Goal: Transaction & Acquisition: Purchase product/service

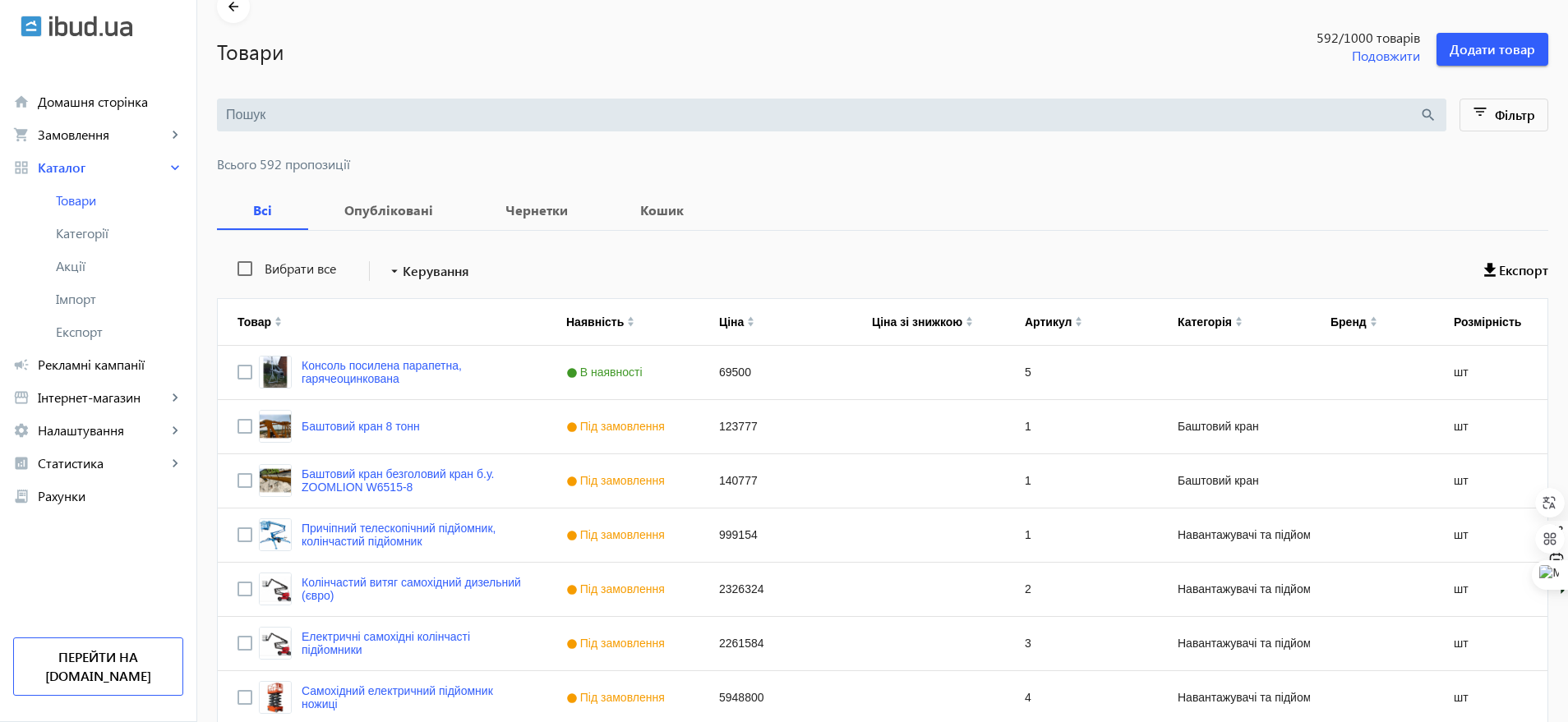
scroll to position [205, 0]
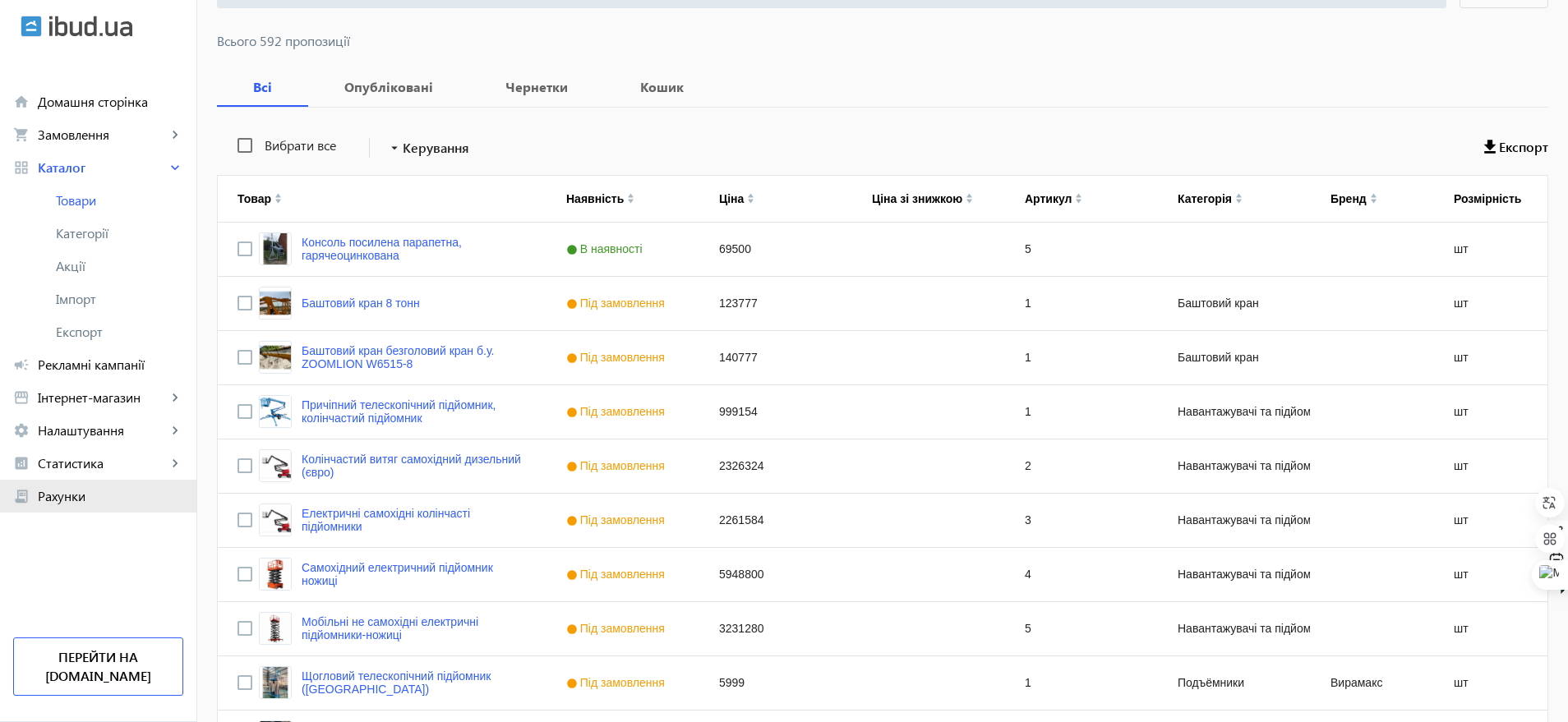
click at [118, 496] on span "Рахунки" at bounding box center [111, 496] width 146 height 16
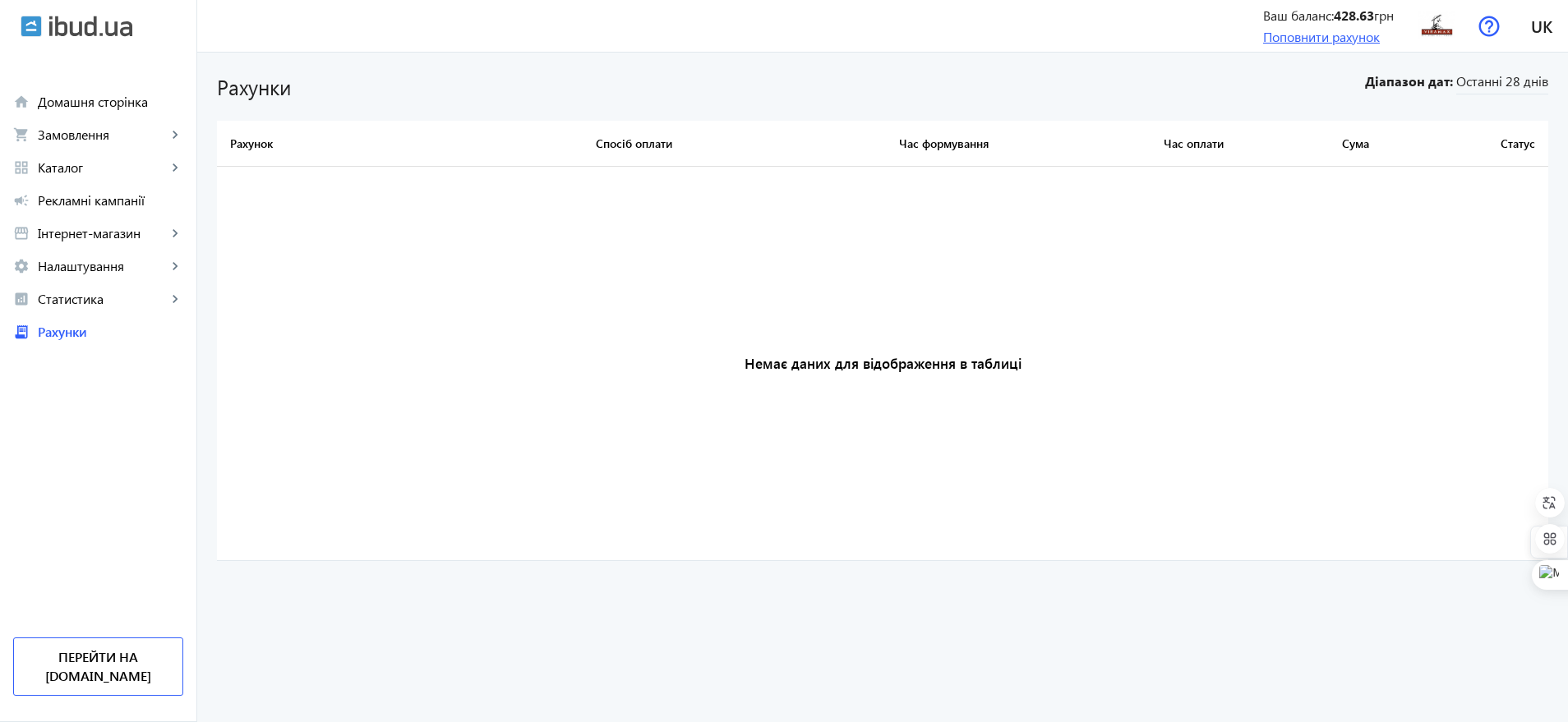
click at [1277, 40] on link "Поповнити рахунок" at bounding box center [1322, 36] width 117 height 17
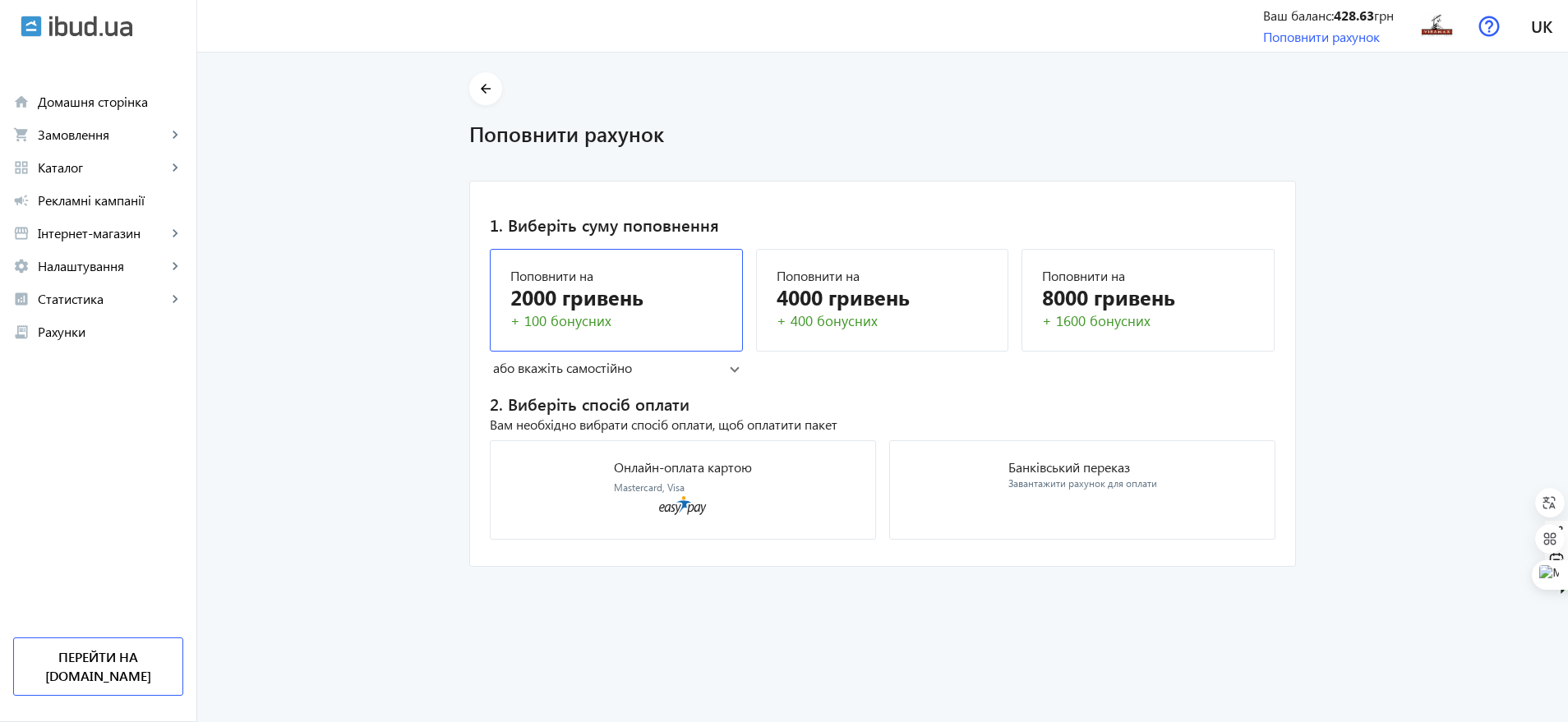
click at [587, 338] on mat-card "Поповнити на 2000 гривень + 100 бонусних" at bounding box center [617, 300] width 253 height 102
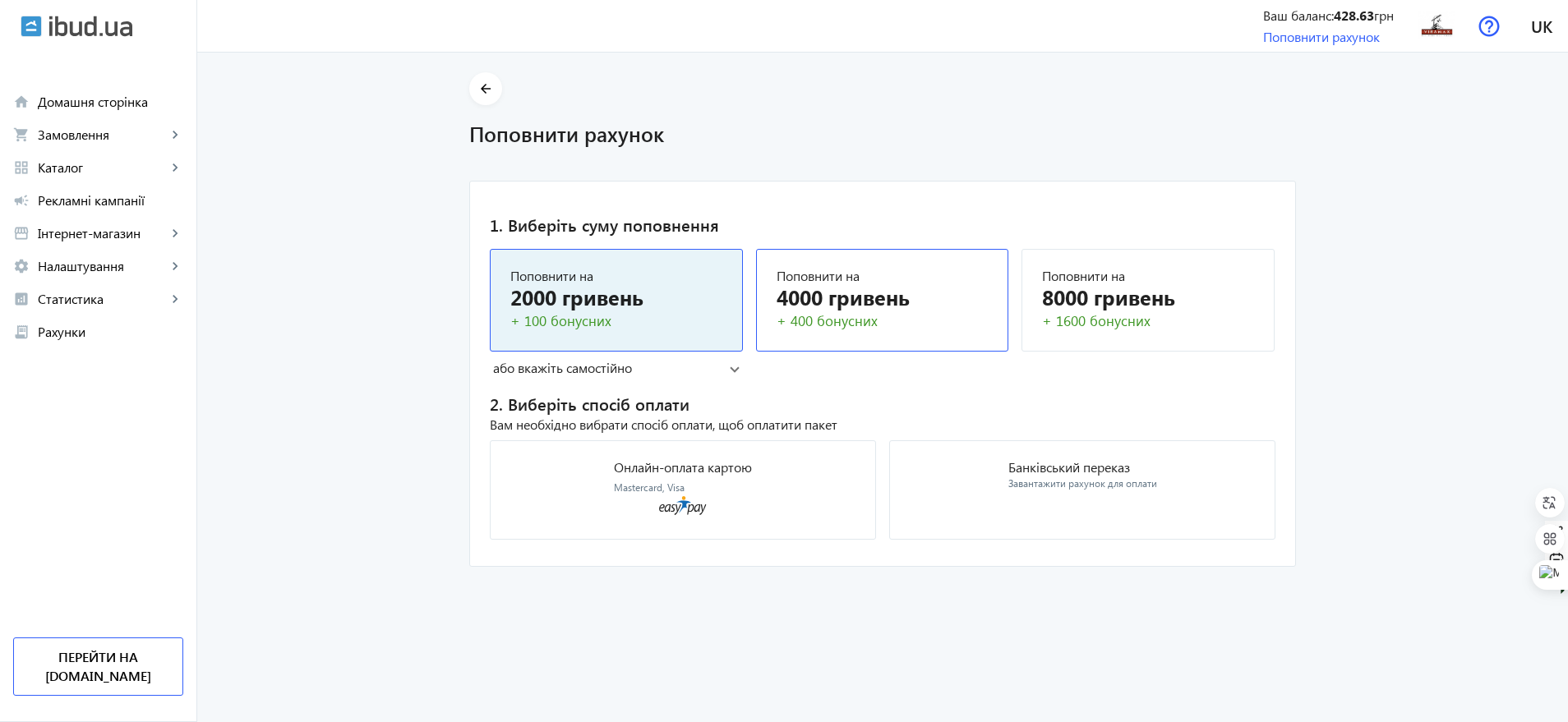
click at [846, 280] on div "Поповнити на" at bounding box center [883, 276] width 212 height 13
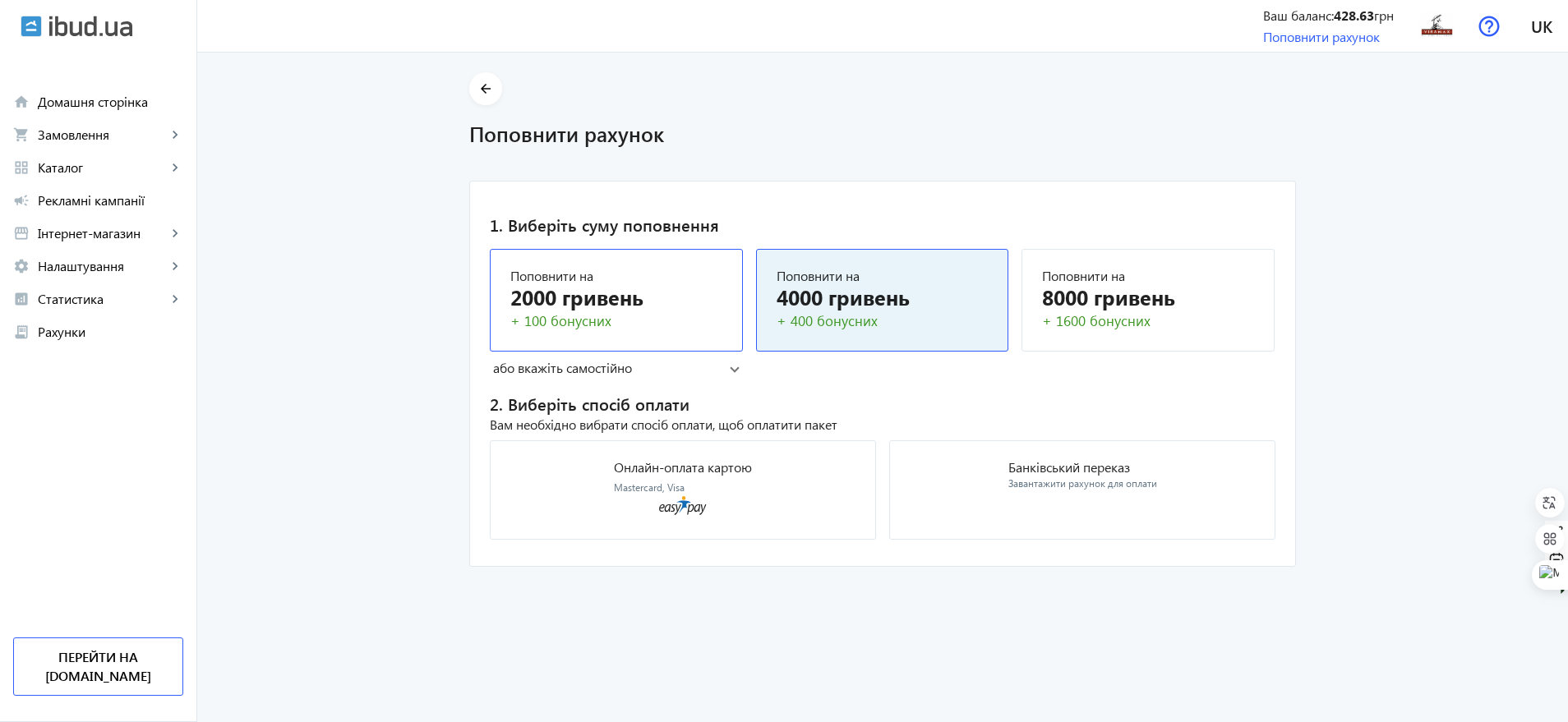
click at [664, 309] on div "2000 гривень" at bounding box center [617, 296] width 212 height 29
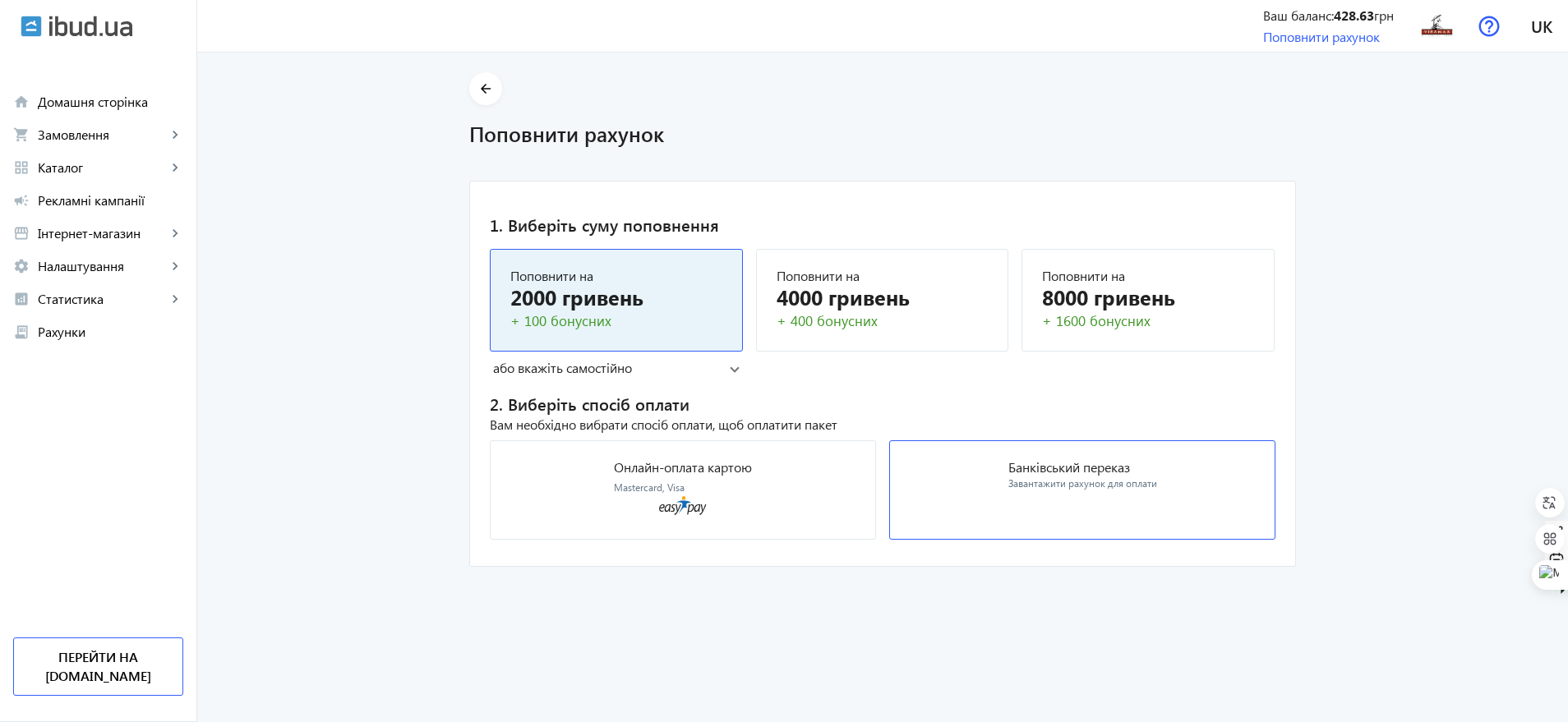
click at [1034, 496] on mat-card "Банківський переказ Завантажити рахунок для оплати" at bounding box center [1082, 490] width 386 height 100
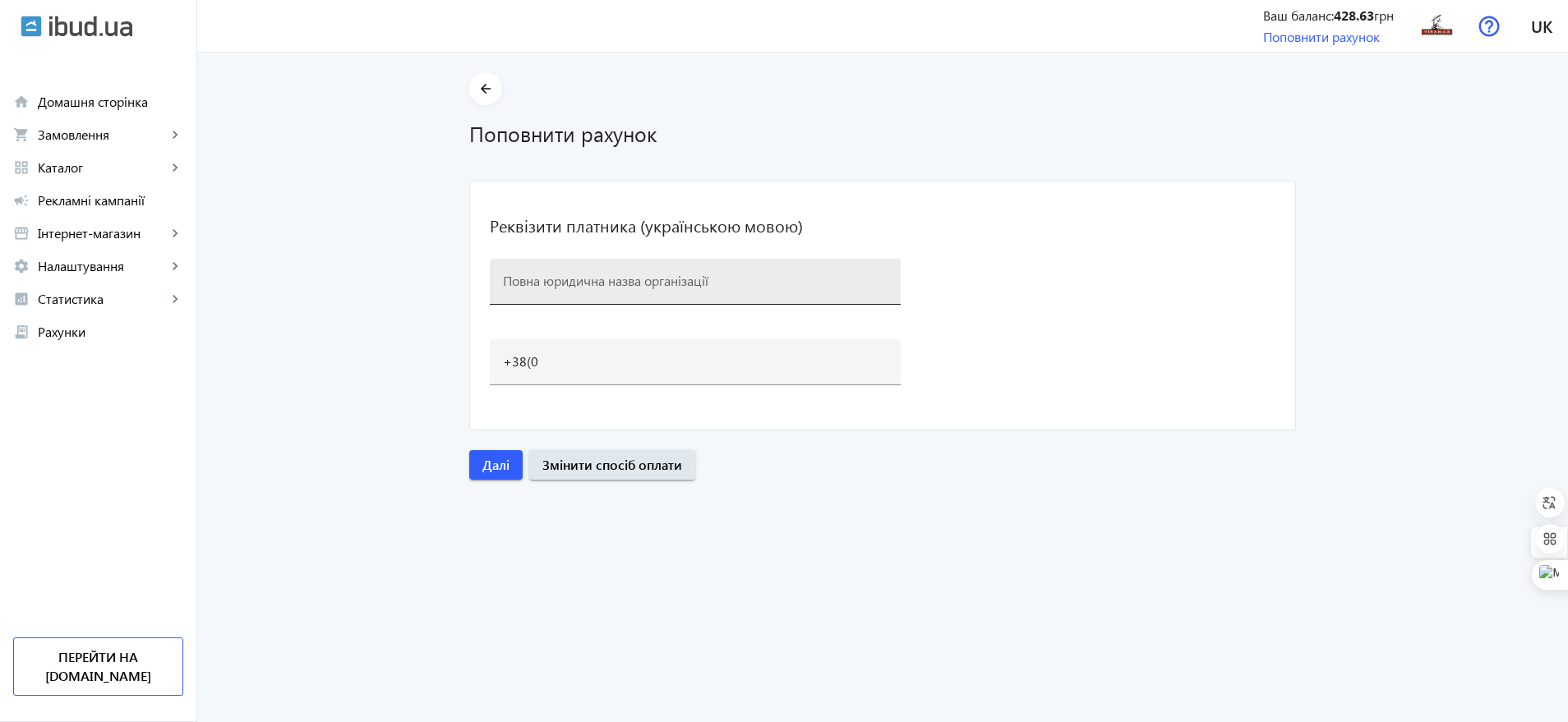
click at [591, 301] on div at bounding box center [696, 282] width 385 height 46
click at [591, 292] on div at bounding box center [696, 282] width 385 height 46
click at [586, 276] on input at bounding box center [696, 281] width 385 height 17
click at [677, 272] on input at bounding box center [696, 281] width 385 height 17
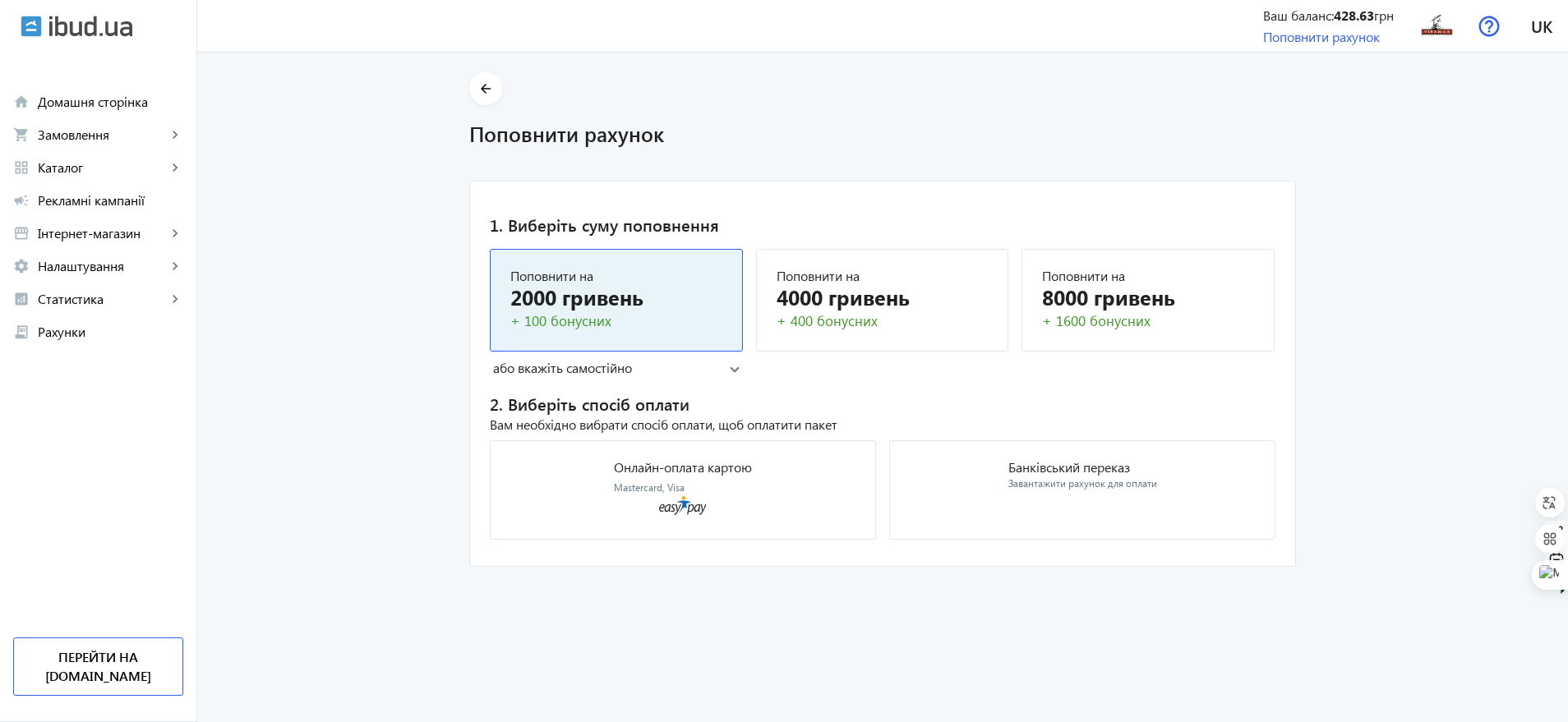
click at [23, 28] on img at bounding box center [31, 26] width 22 height 22
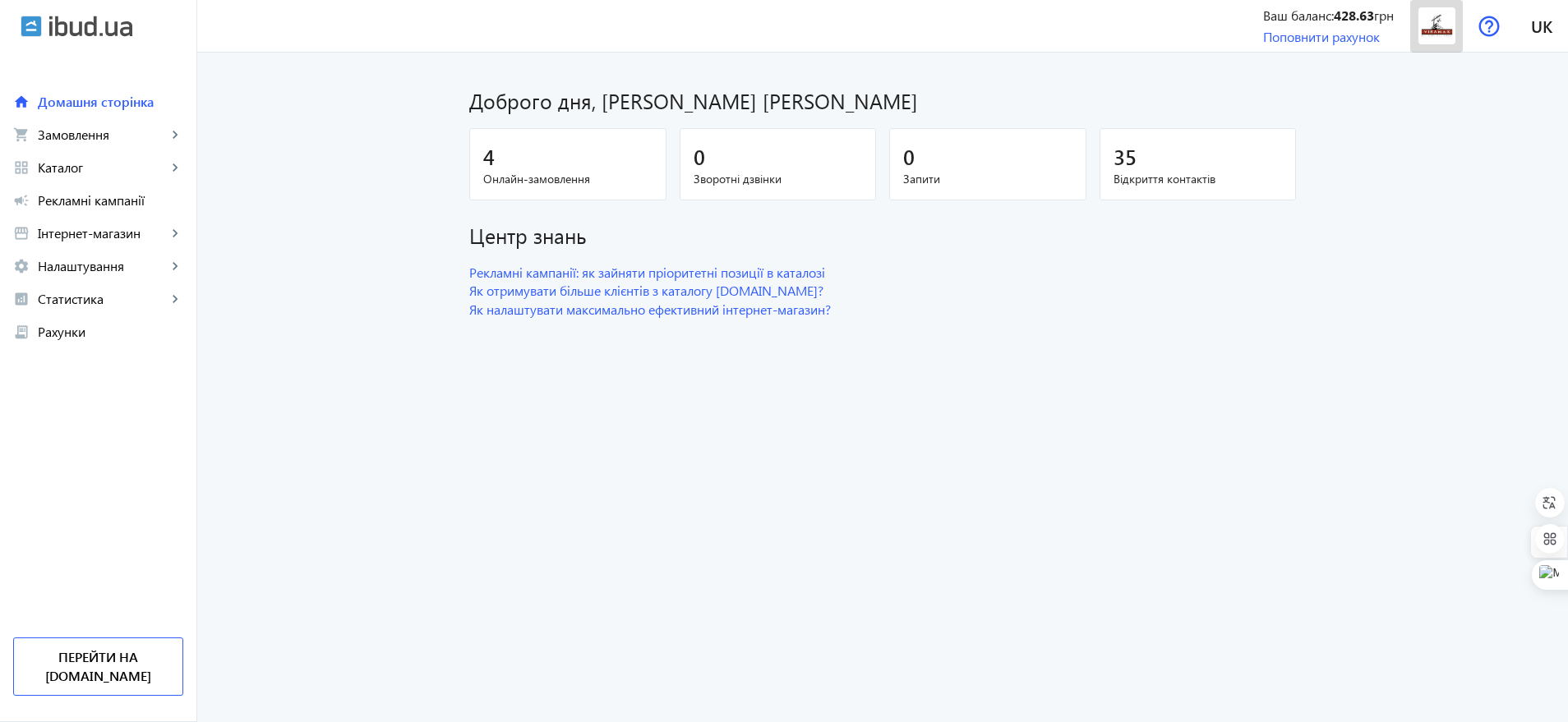
click at [1445, 30] on img at bounding box center [1437, 26] width 37 height 37
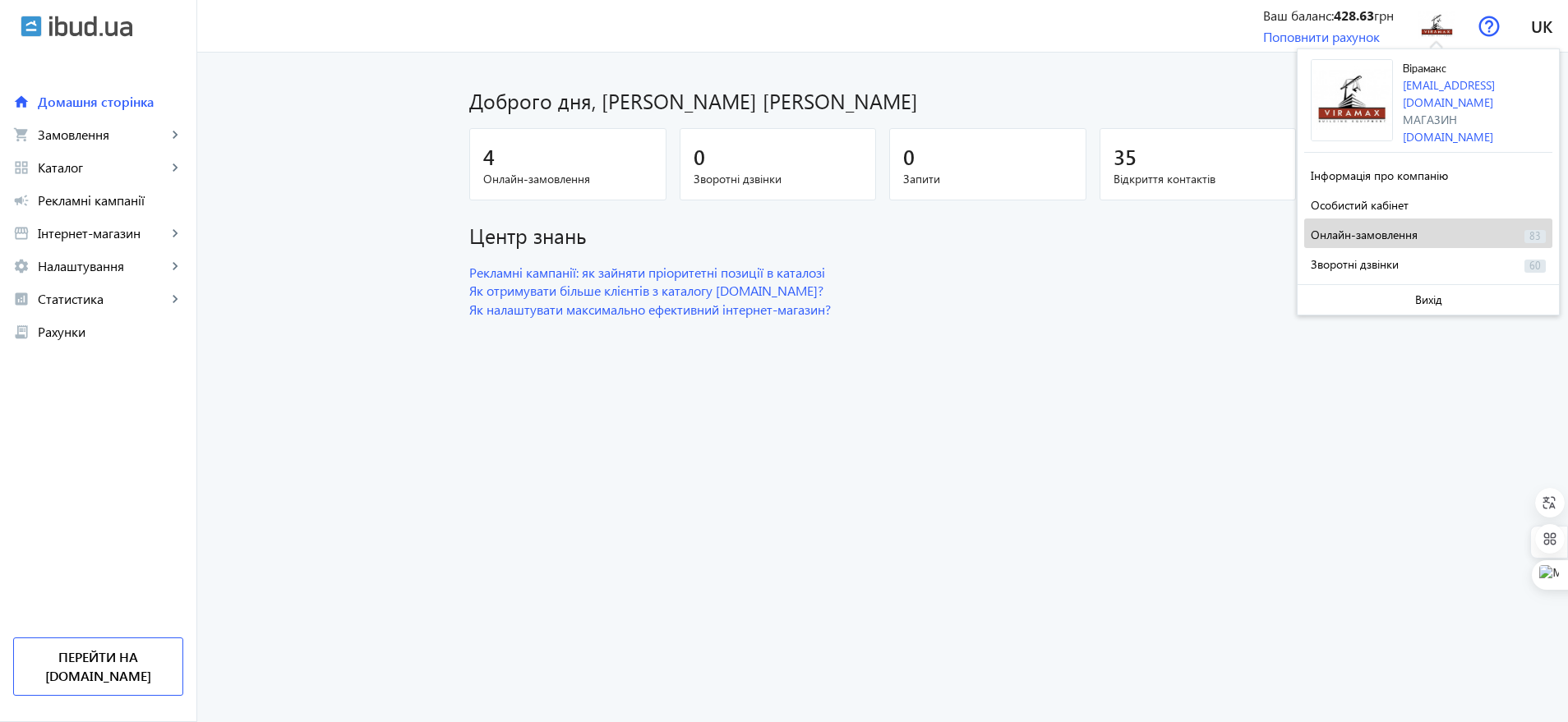
click at [1522, 234] on span at bounding box center [1428, 232] width 248 height 39
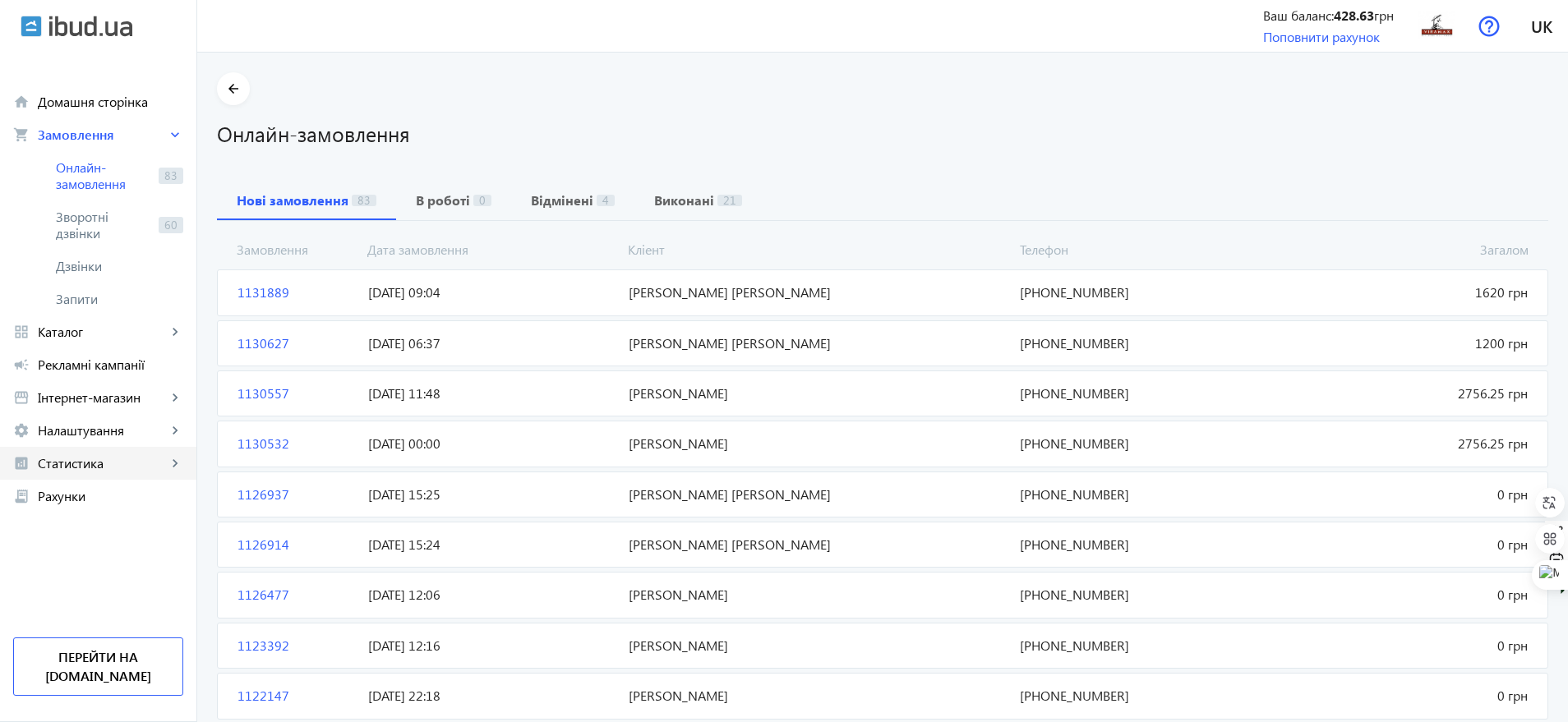
click at [133, 459] on span "Статистика" at bounding box center [102, 463] width 129 height 16
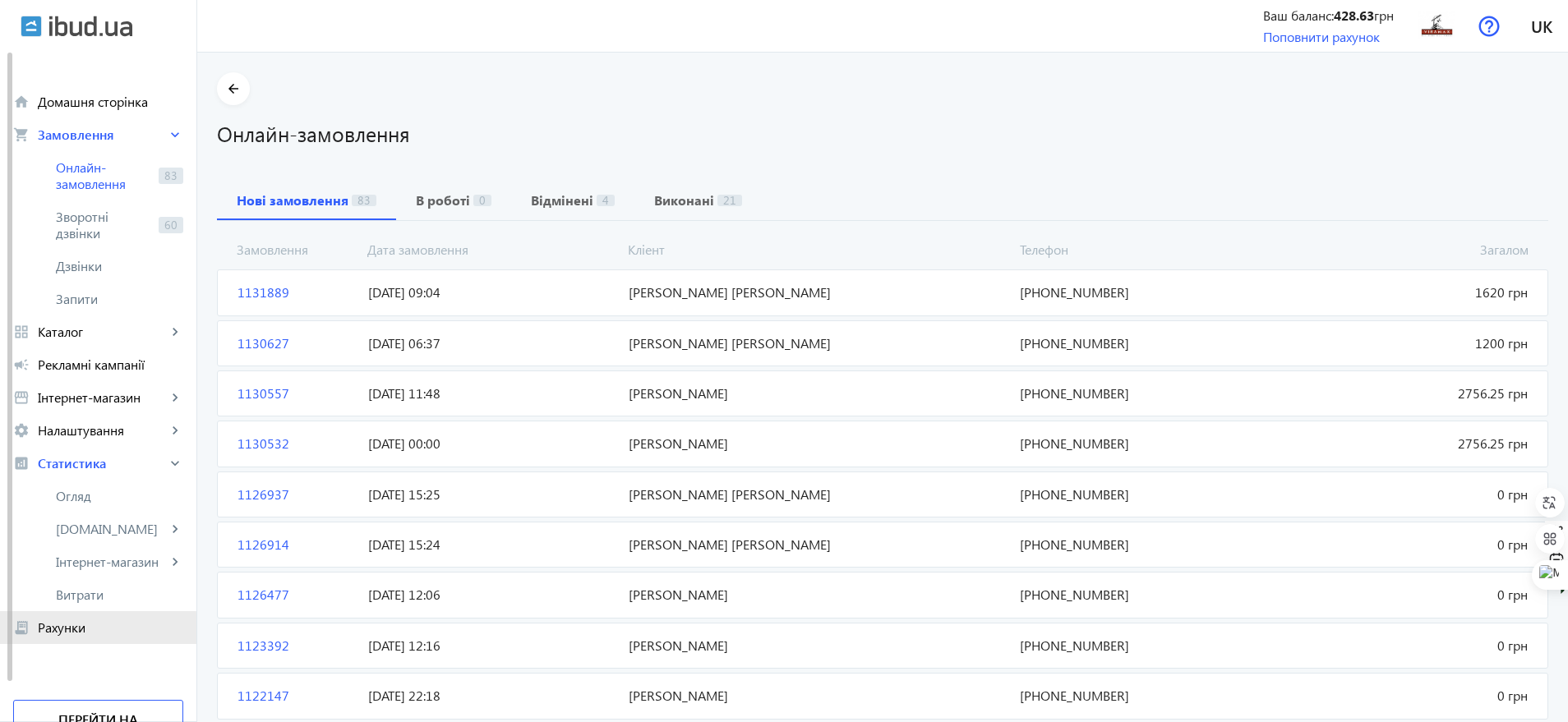
click at [82, 631] on span "Рахунки" at bounding box center [111, 628] width 146 height 16
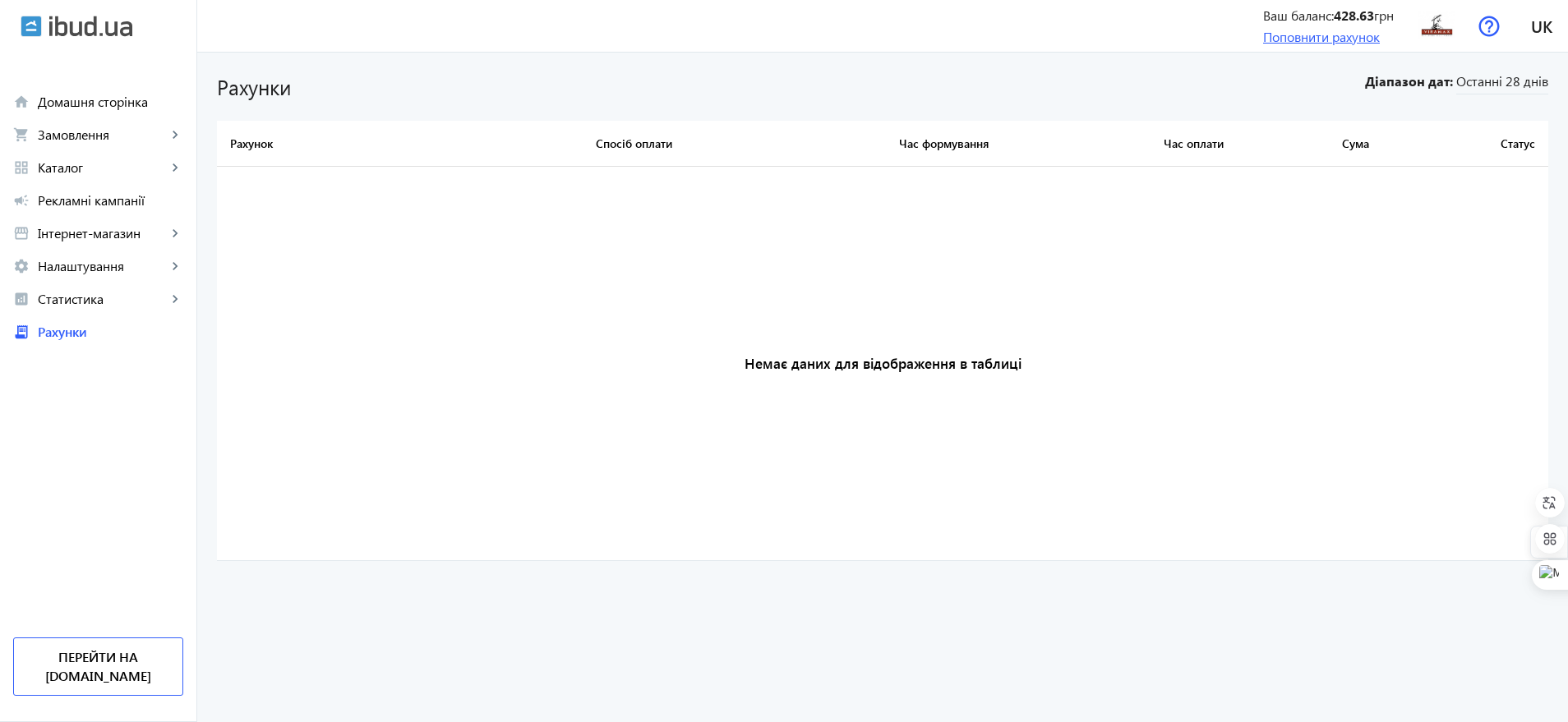
click at [1349, 42] on link "Поповнити рахунок" at bounding box center [1322, 36] width 117 height 17
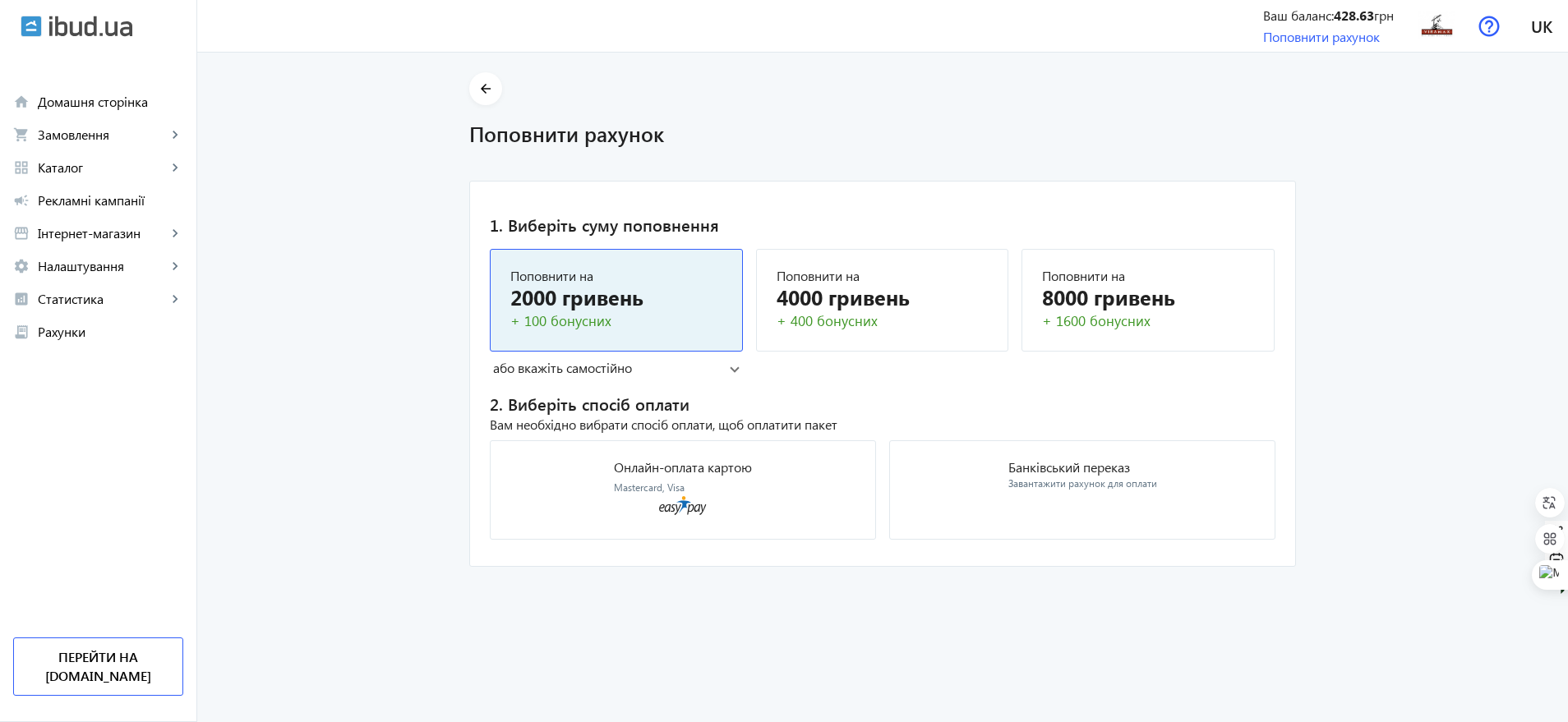
click at [685, 267] on mat-card "Поповнити на 2000 гривень + 100 бонусних" at bounding box center [617, 300] width 253 height 102
click at [1059, 476] on div "Банківський переказ Завантажити рахунок для оплати" at bounding box center [1083, 476] width 149 height 30
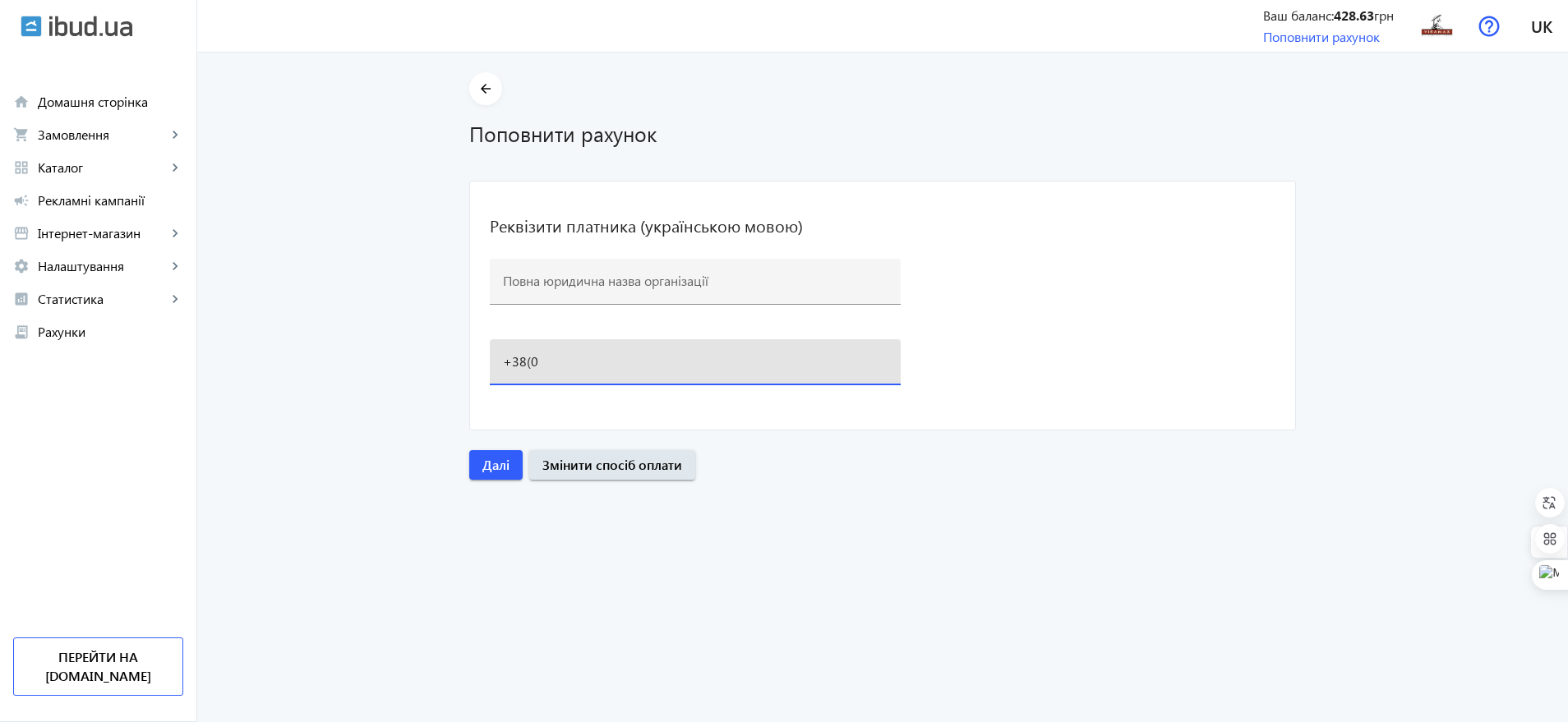
click at [586, 361] on input "+38(0" at bounding box center [696, 361] width 385 height 17
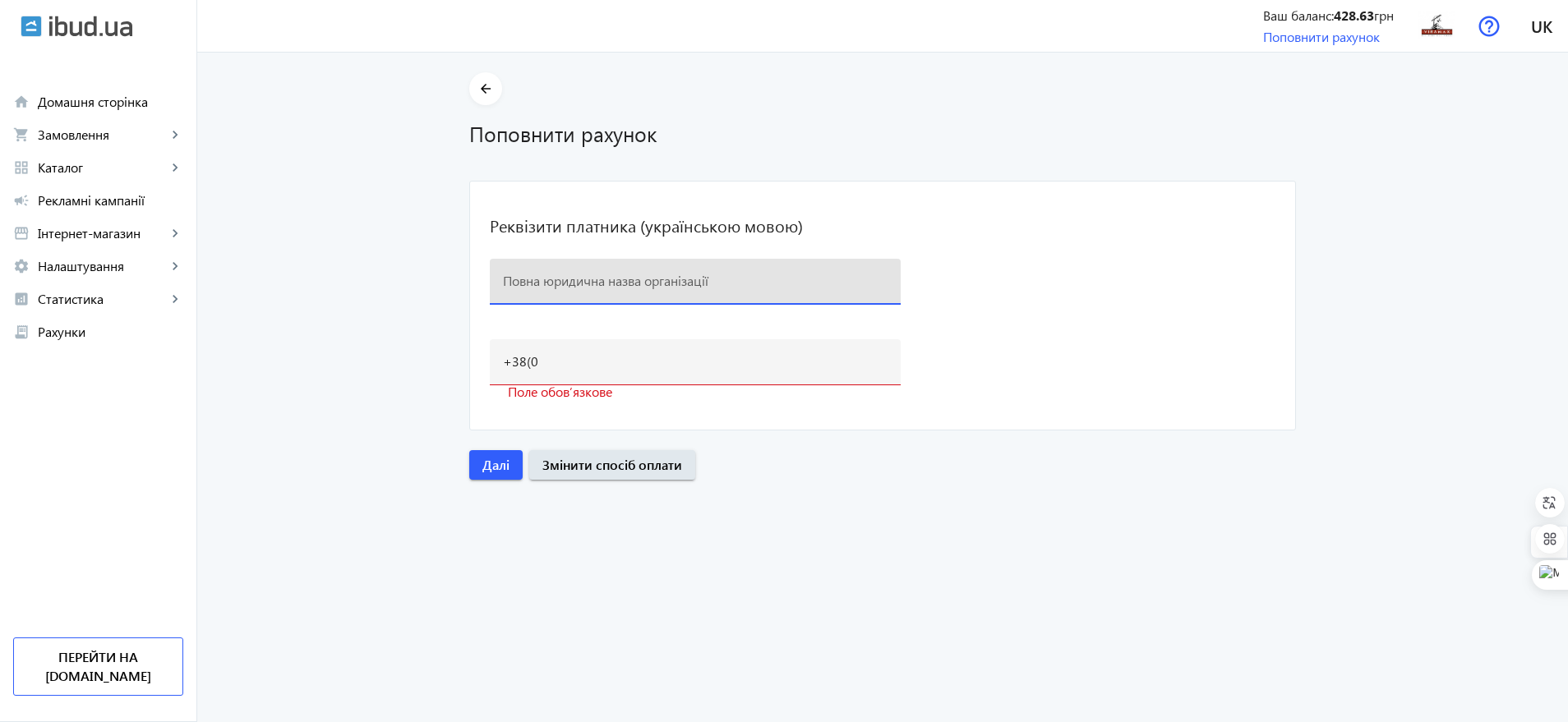
click at [559, 280] on input at bounding box center [696, 281] width 385 height 17
click at [554, 276] on input at bounding box center [696, 281] width 385 height 17
paste input "ТОВАРИСТВО З ОБМЕЖЕНОЮ ВІДПОВІДАЛЬНІСТЮ "ТОРГІВЕЛЬНО-СЕРВІСНА КОМПАНІЯ "ВІРАМАК…"
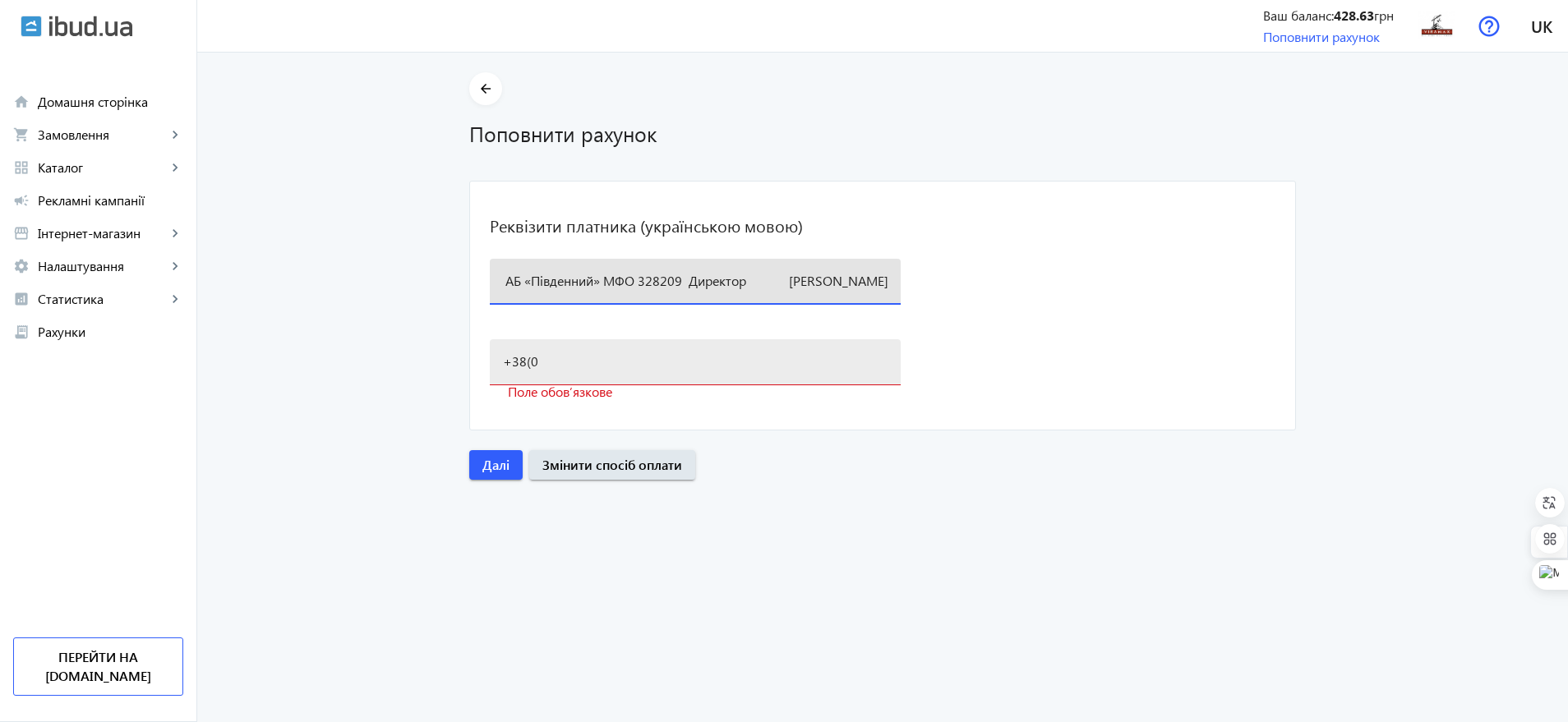
type input "ТОВАРИСТВО З ОБМЕЖЕНОЮ ВІДПОВІДАЛЬНІСТЮ "ТОРГІВЕЛЬНО-СЕРВІСНА КОМПАНІЯ "ВІРАМАК…"
click at [555, 379] on div "+38(0" at bounding box center [696, 361] width 385 height 46
drag, startPoint x: 500, startPoint y: 279, endPoint x: 1142, endPoint y: 289, distance: 642.1
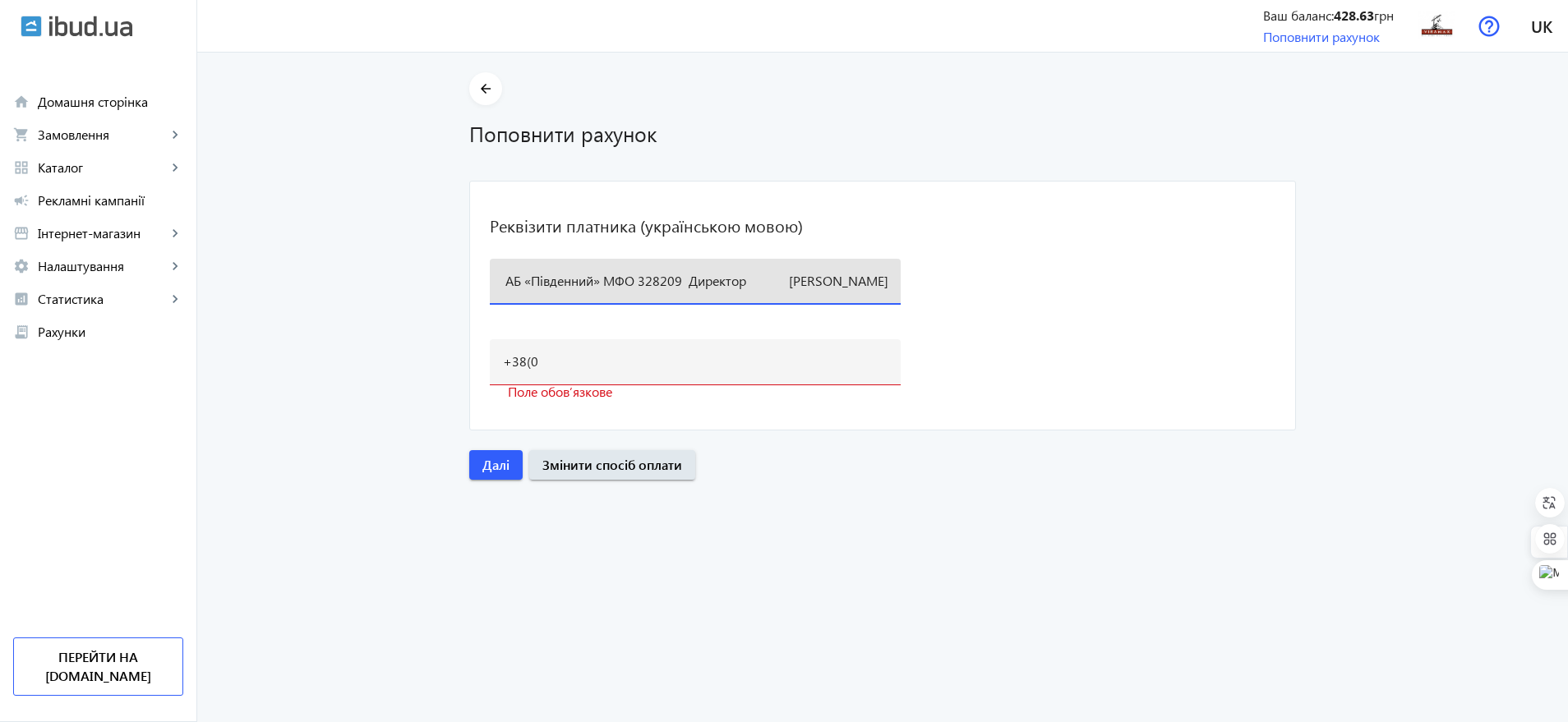
click at [1142, 289] on mat-card "Реквізити платника (українською мовою) ТОВАРИСТВО З ОБМЕЖЕНОЮ ВІДПОВІДАЛЬНІСТЮ …" at bounding box center [882, 306] width 826 height 250
paste input "ТОВАРИСТВО З ОБМЕЖЕНОЮ ВІДПОВІДАЛЬНІСТЮ "ТОРГІВЕЛЬНО-СЕРВІСНА КОМПАНІЯ "ВІРАМАК…"
type input "ТОВАРИСТВО З ОБМЕЖЕНОЮ ВІДПОВІДАЛЬНІСТЮ "ТОРГІВЕЛЬНО-СЕРВІСНА КОМПАНІЯ "ВІРАМАК…"
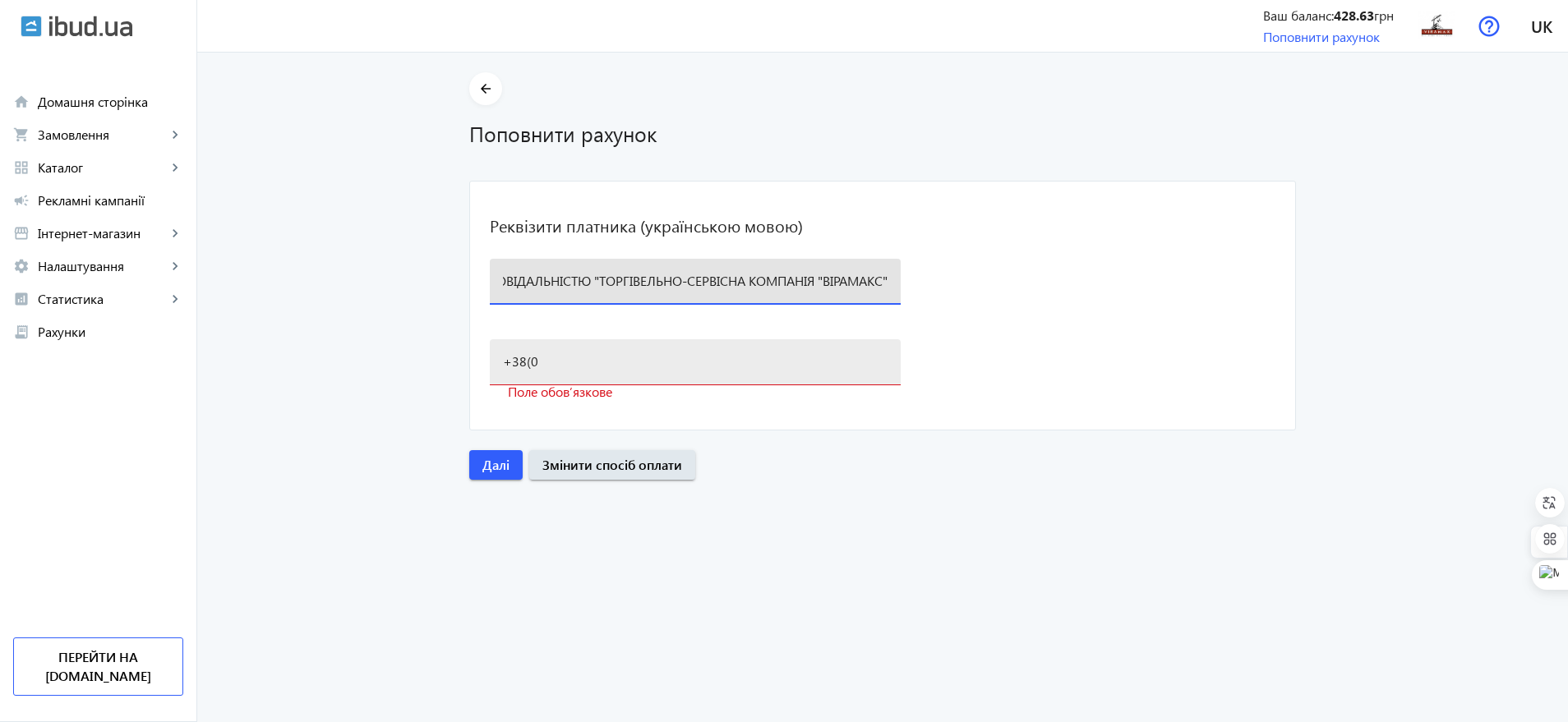
scroll to position [0, 0]
click at [547, 368] on input "+38(0" at bounding box center [696, 361] width 385 height 17
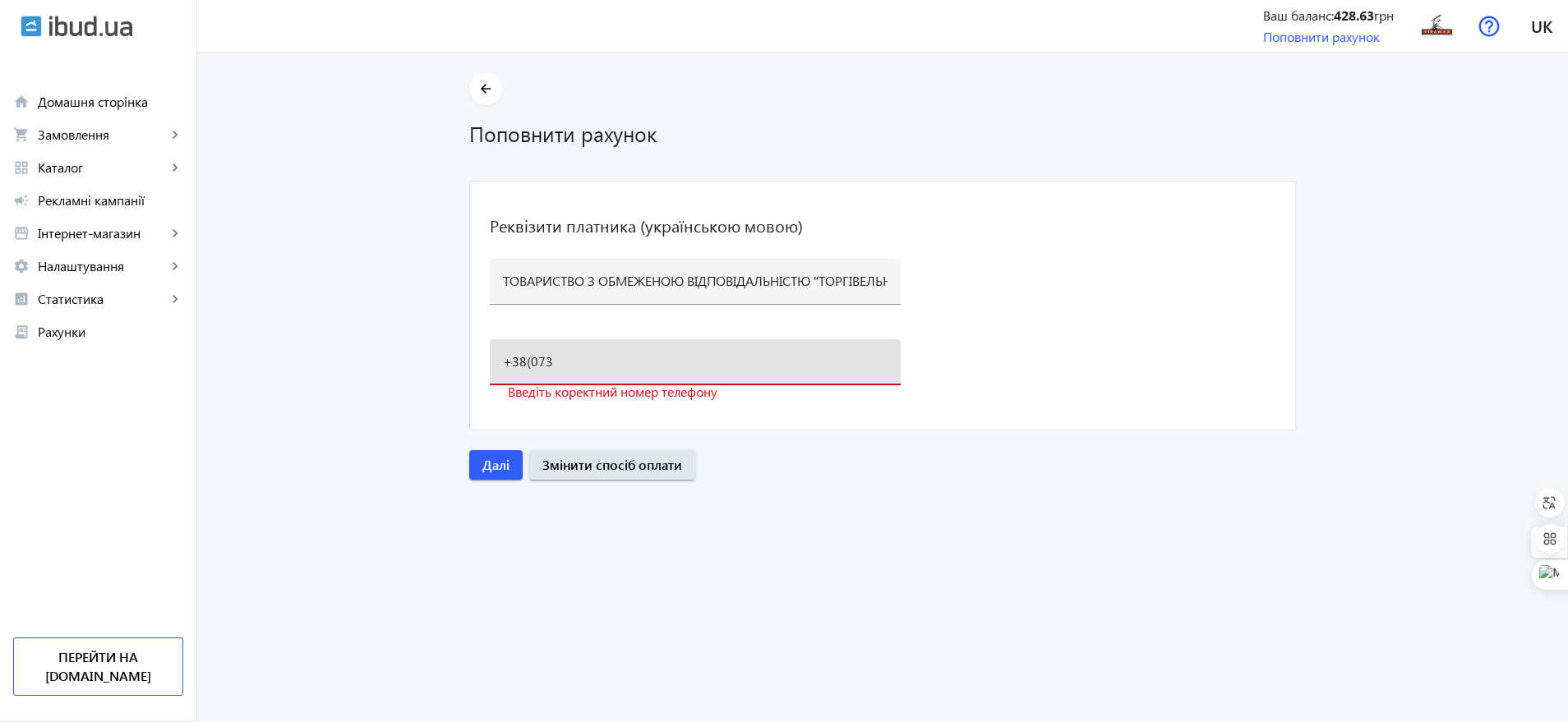
drag, startPoint x: 614, startPoint y: 354, endPoint x: 458, endPoint y: 353, distance: 156.0
click at [458, 353] on div "arrow_back Поповнити рахунок Реквізити платника (українською мовою) ТОВАРИСТВО …" at bounding box center [882, 276] width 866 height 407
paste input "38)073-26-8"
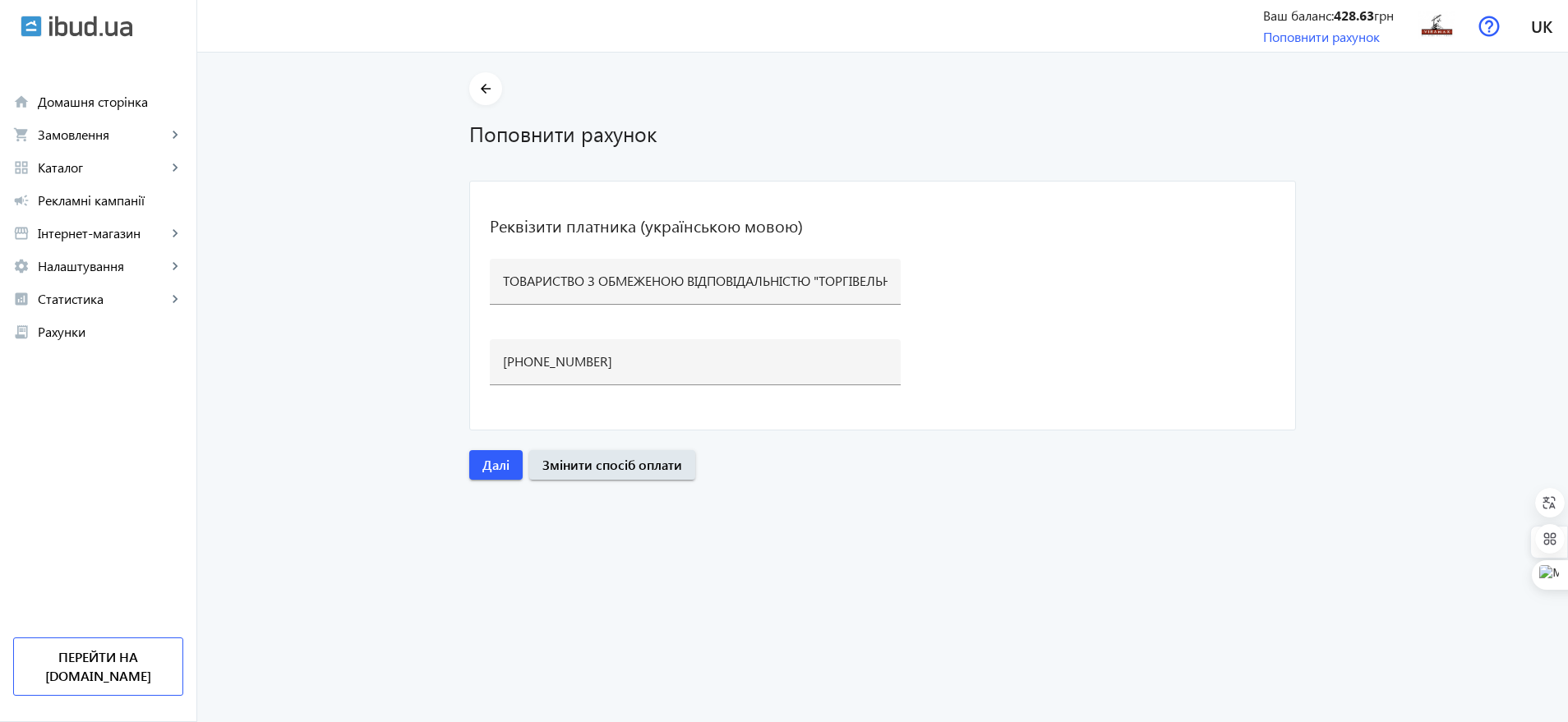
click at [443, 353] on main "arrow_back Поповнити рахунок Реквізити платника (українською мовою) ТОВАРИСТВО …" at bounding box center [882, 276] width 1371 height 407
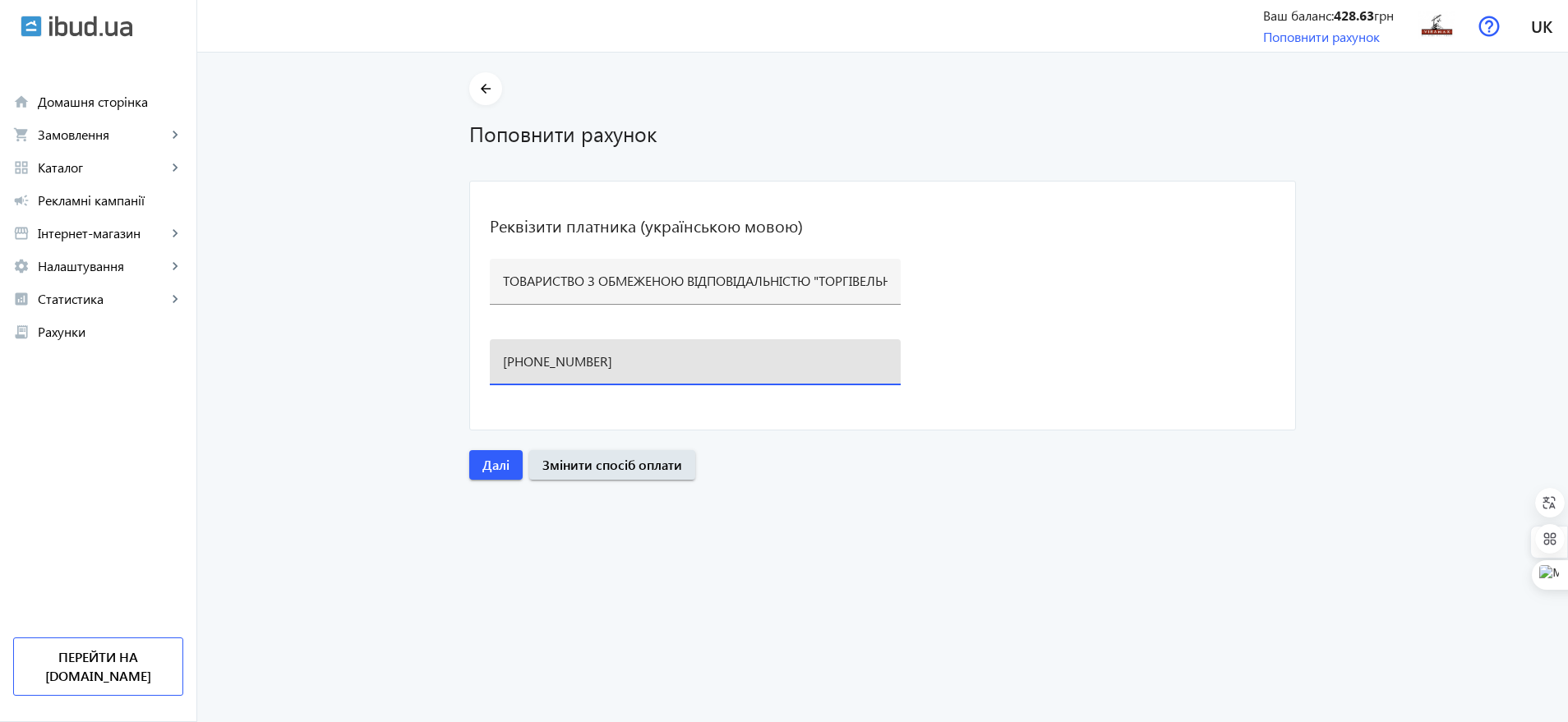
drag, startPoint x: 631, startPoint y: 363, endPoint x: 504, endPoint y: 355, distance: 127.3
click at [504, 355] on input "[PHONE_NUMBER]" at bounding box center [696, 361] width 385 height 17
paste input "73)[PHONE_NUMBER]"
type input "[PHONE_NUMBER]"
click at [488, 463] on span "Далі" at bounding box center [495, 465] width 27 height 18
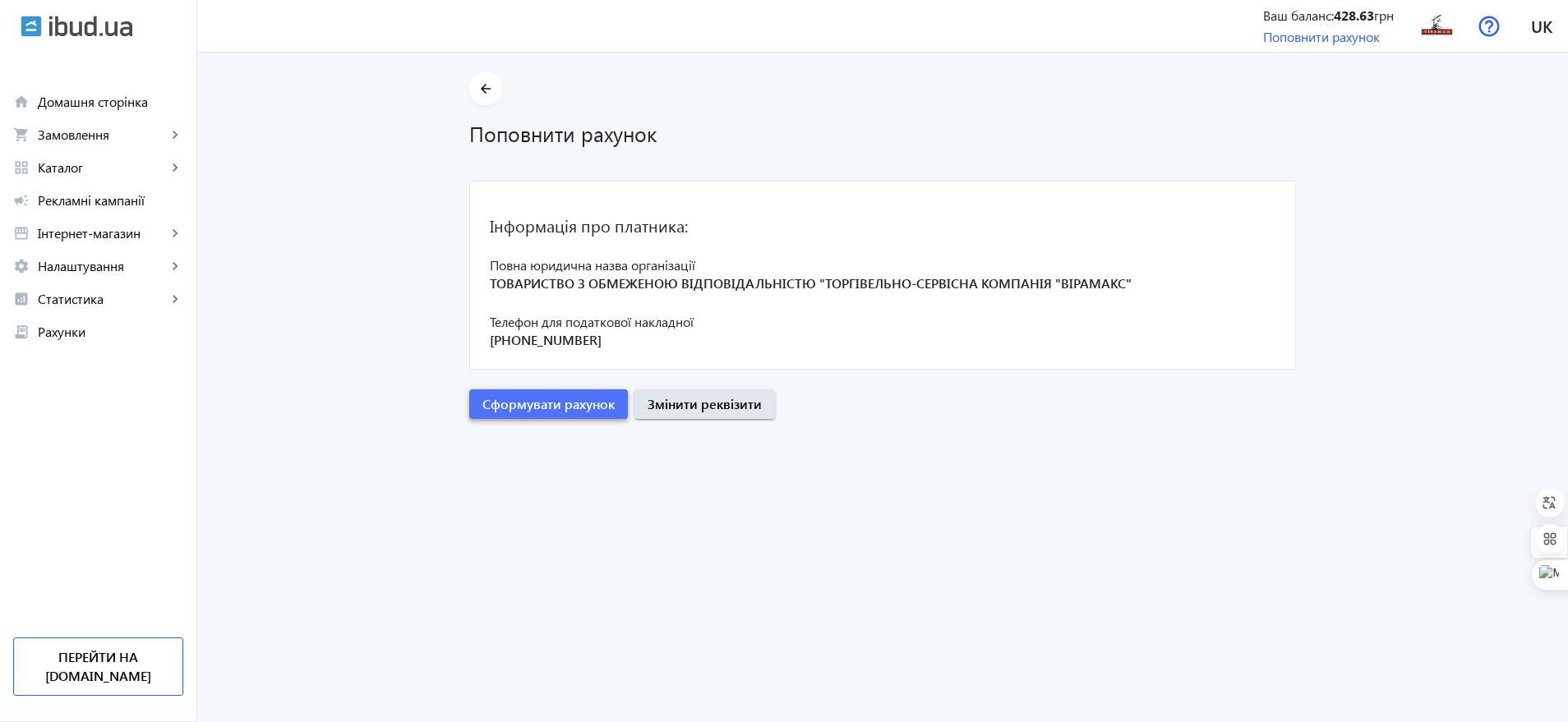
click at [595, 414] on span "submit" at bounding box center [548, 404] width 159 height 39
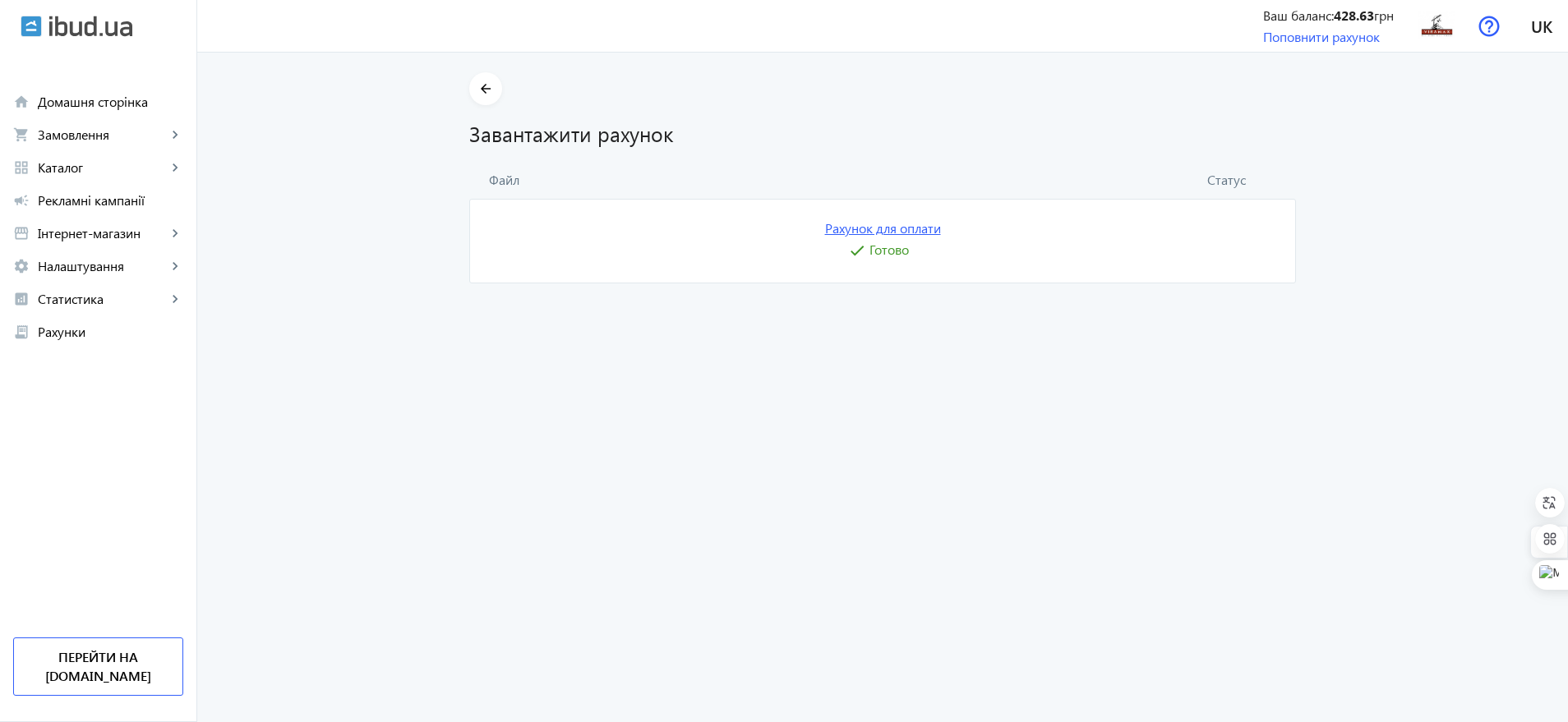
click at [855, 225] on link "Рахунок для оплати" at bounding box center [884, 228] width 116 height 18
